Goal: Task Accomplishment & Management: Use online tool/utility

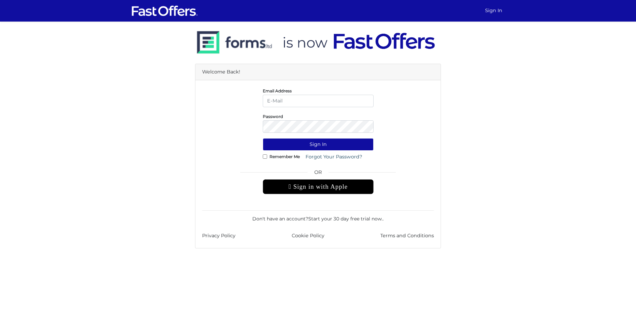
type input "[PERSON_NAME][EMAIL_ADDRESS][DOMAIN_NAME]"
click at [336, 141] on button "Sign In" at bounding box center [318, 144] width 111 height 12
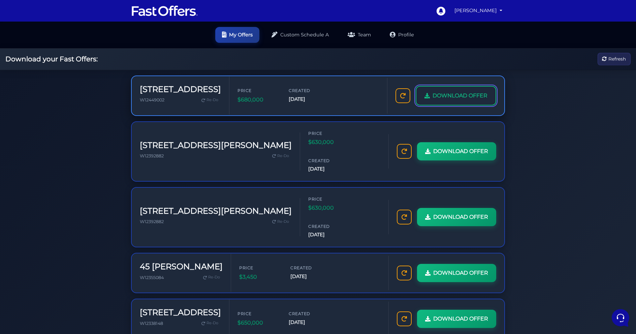
click at [435, 95] on span "DOWNLOAD OFFER" at bounding box center [460, 95] width 55 height 9
